Goal: Find specific page/section: Find specific page/section

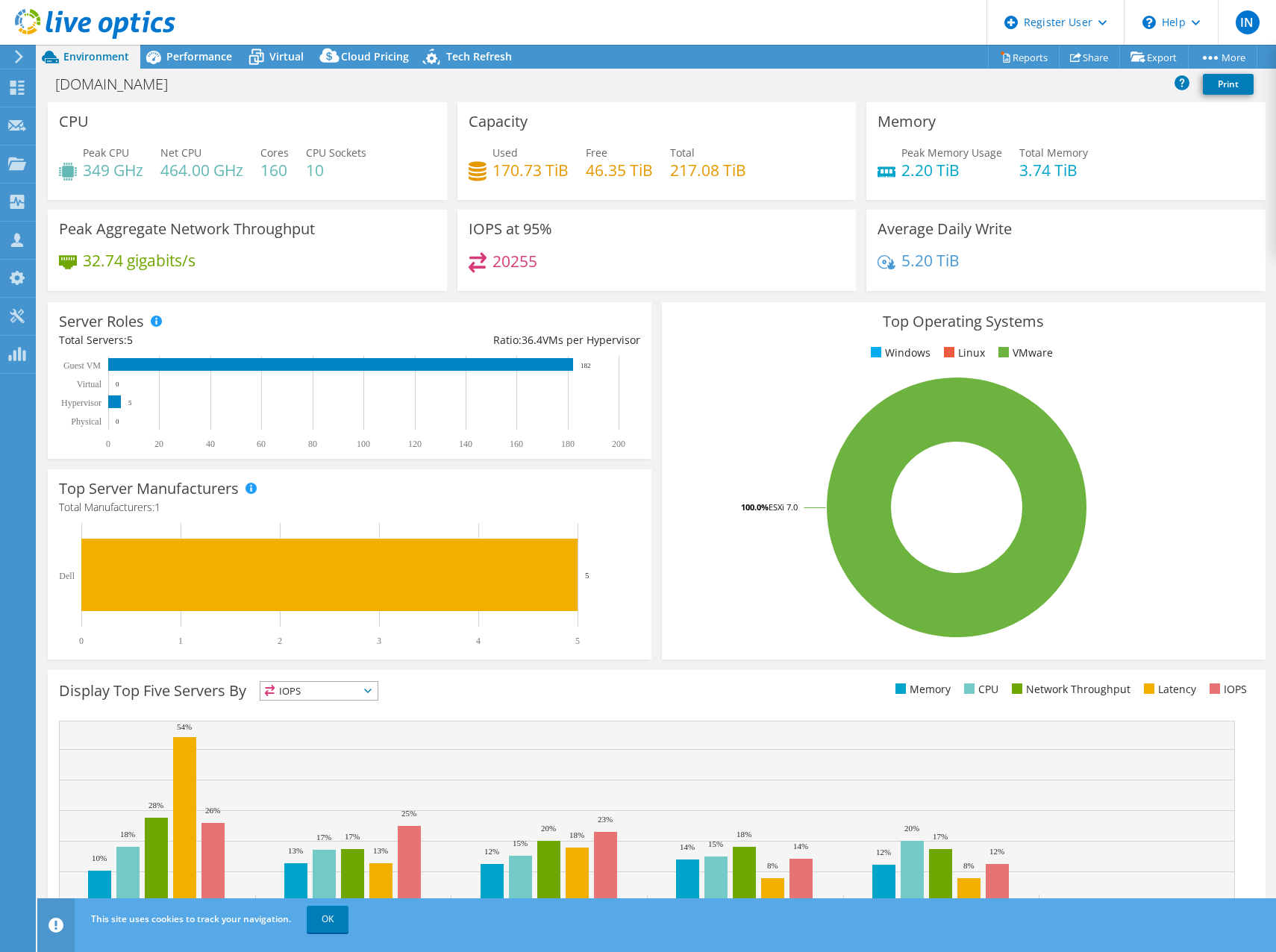
select select "USD"
click at [24, 90] on use at bounding box center [17, 88] width 14 height 14
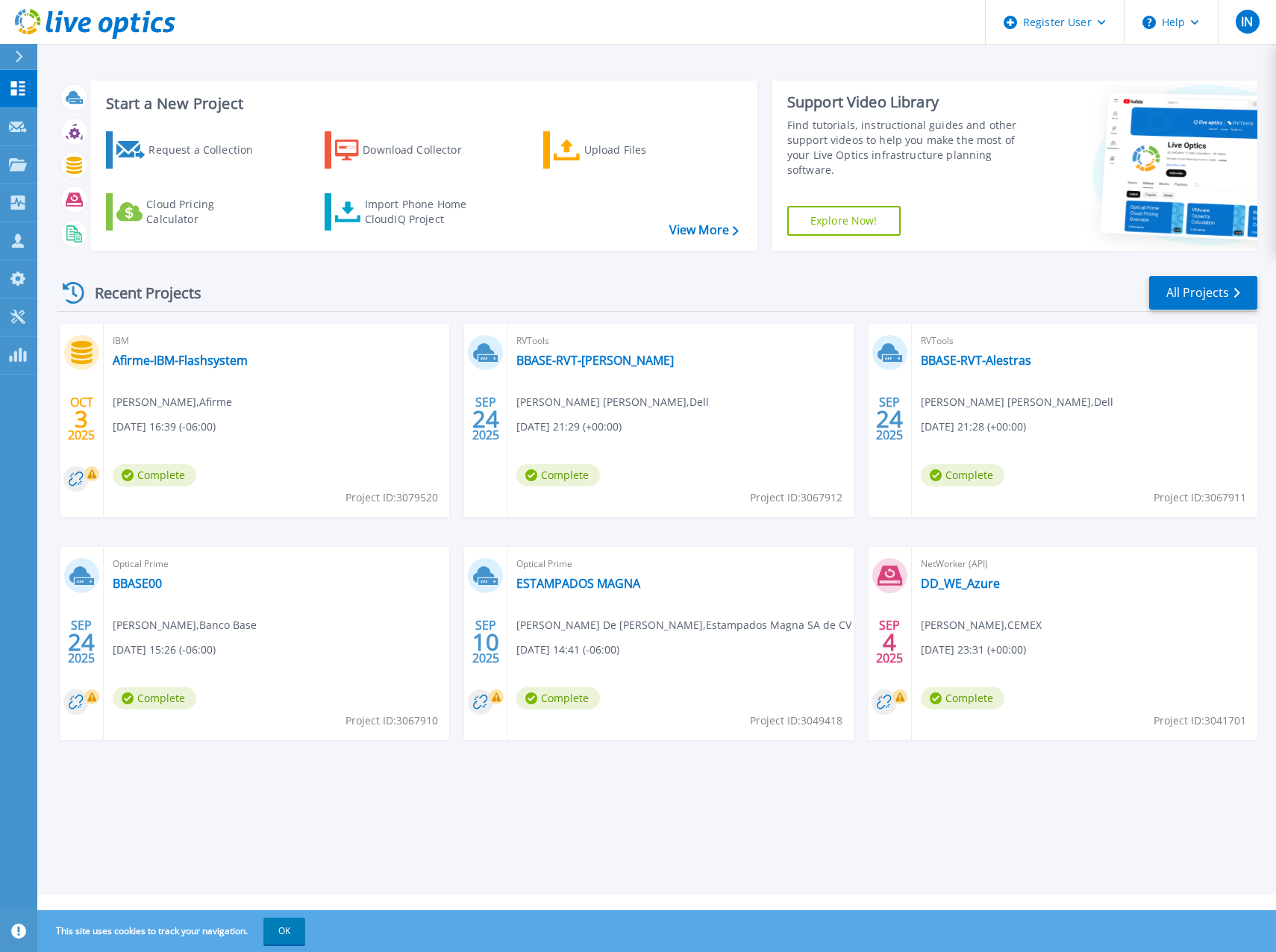
click at [884, 481] on div "[DATE]" at bounding box center [889, 420] width 43 height 193
